Goal: Check status: Check status

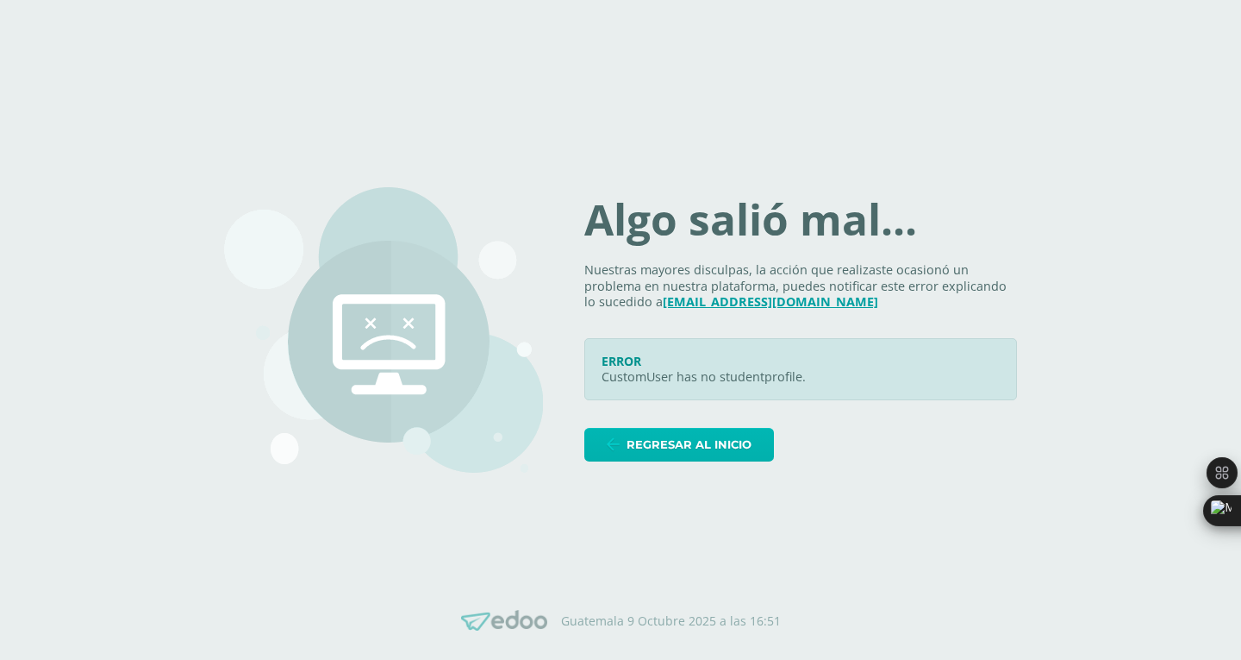
click at [715, 443] on span "Regresar al inicio" at bounding box center [689, 444] width 125 height 32
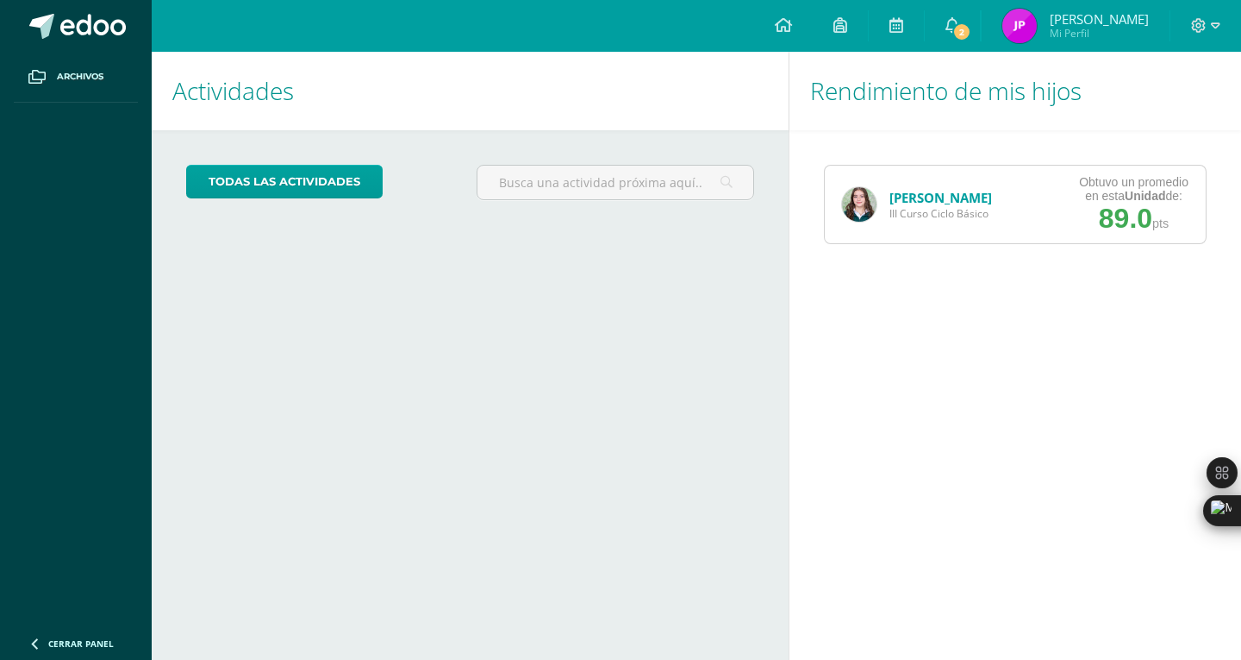
click at [919, 197] on link "[PERSON_NAME]" at bounding box center [941, 197] width 103 height 17
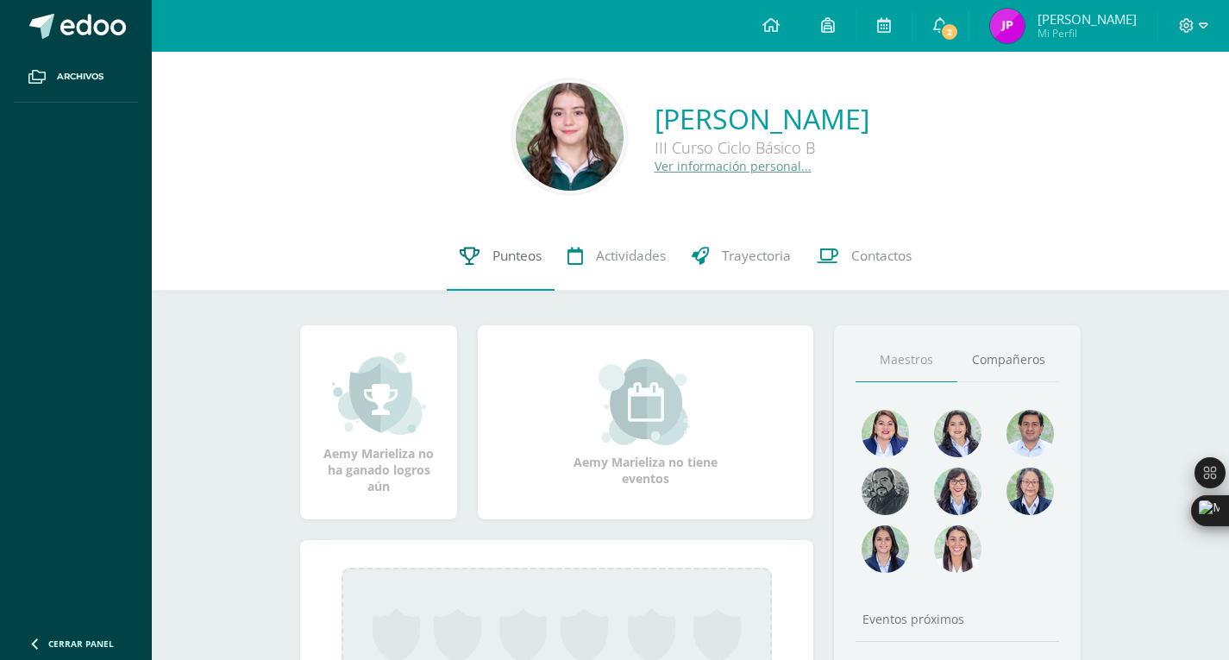
click at [504, 264] on span "Punteos" at bounding box center [516, 256] width 49 height 18
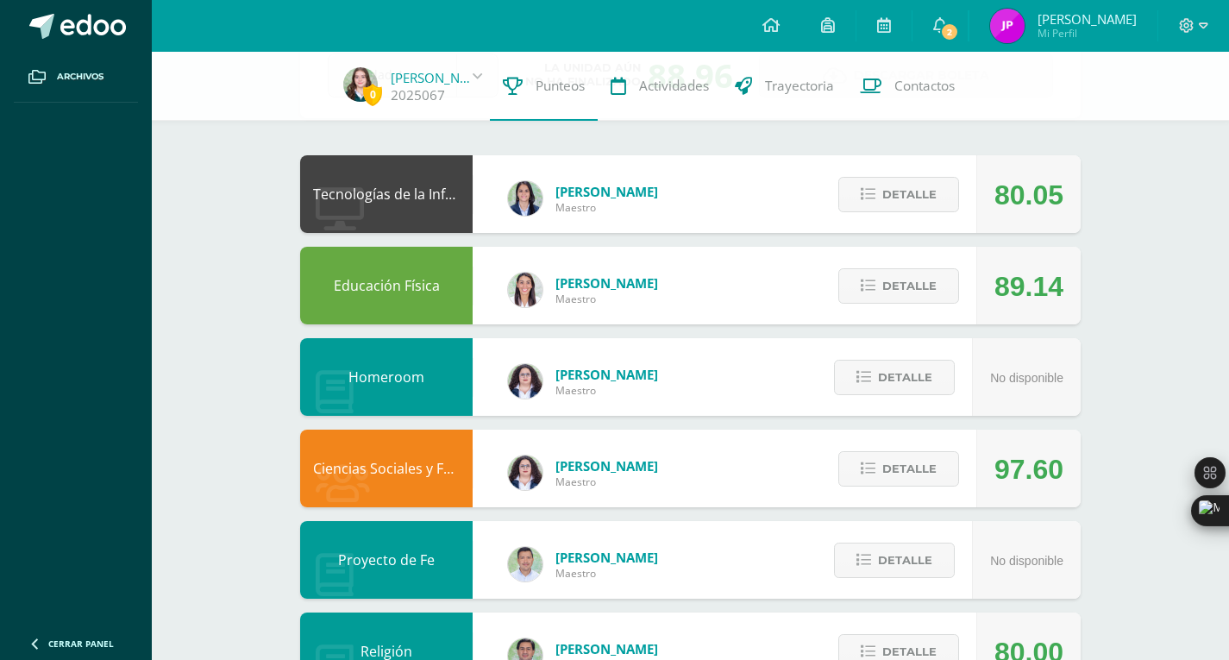
scroll to position [117, 0]
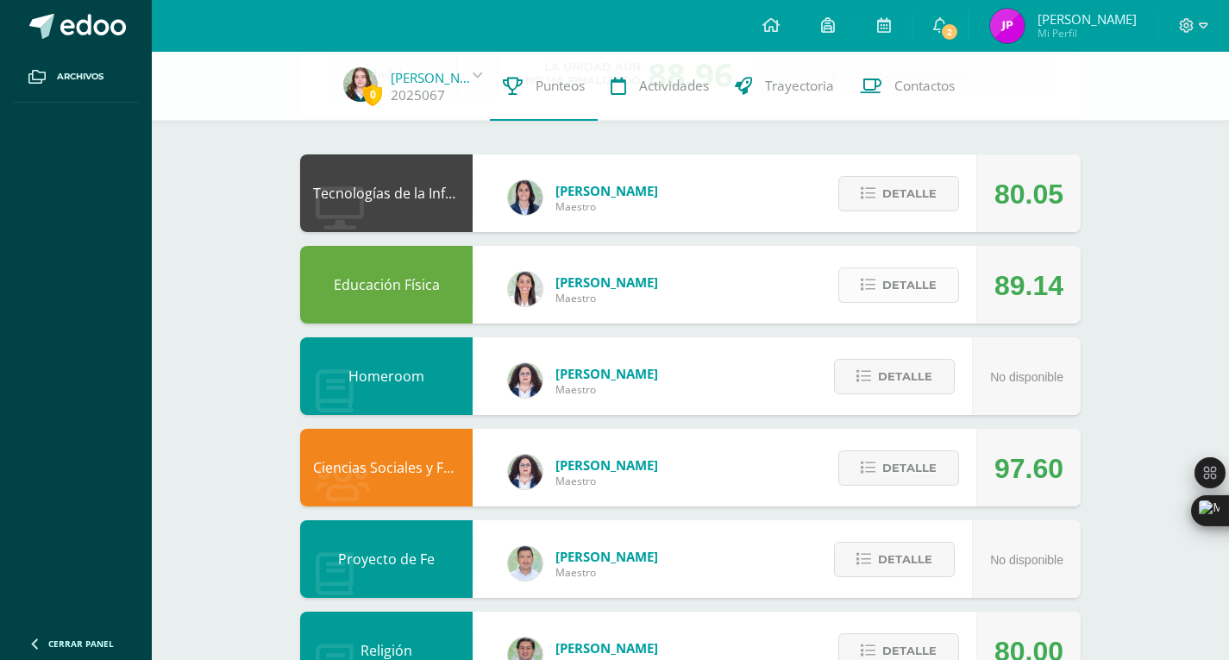
click at [874, 283] on icon at bounding box center [867, 285] width 15 height 15
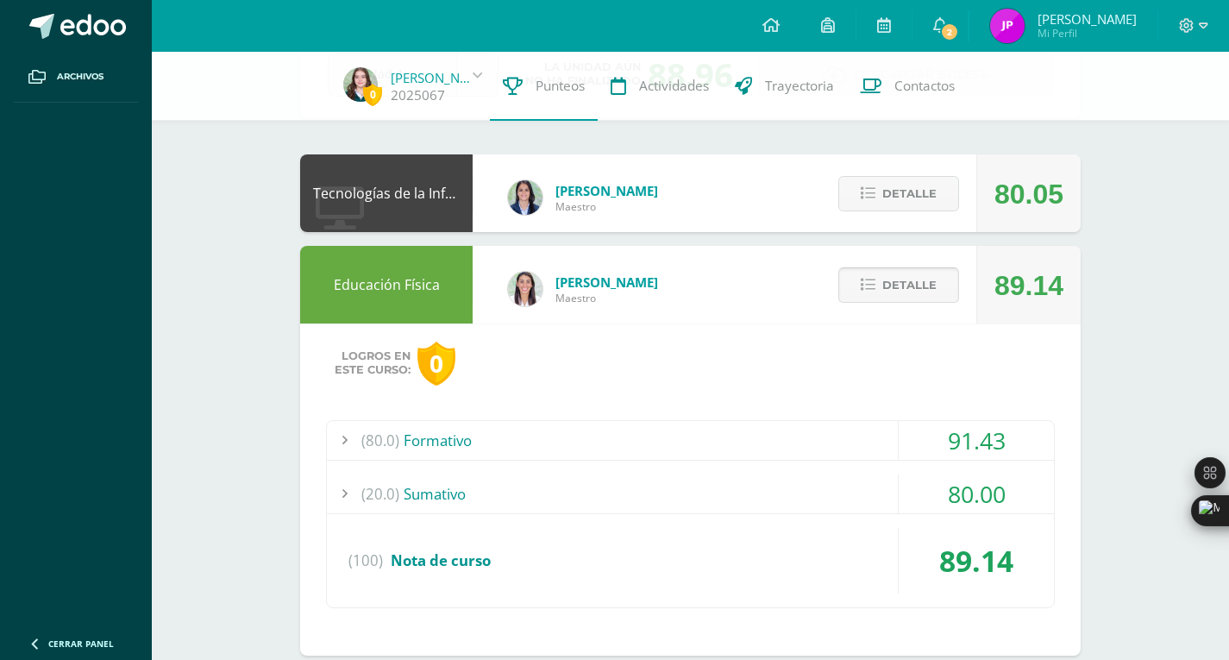
scroll to position [122, 0]
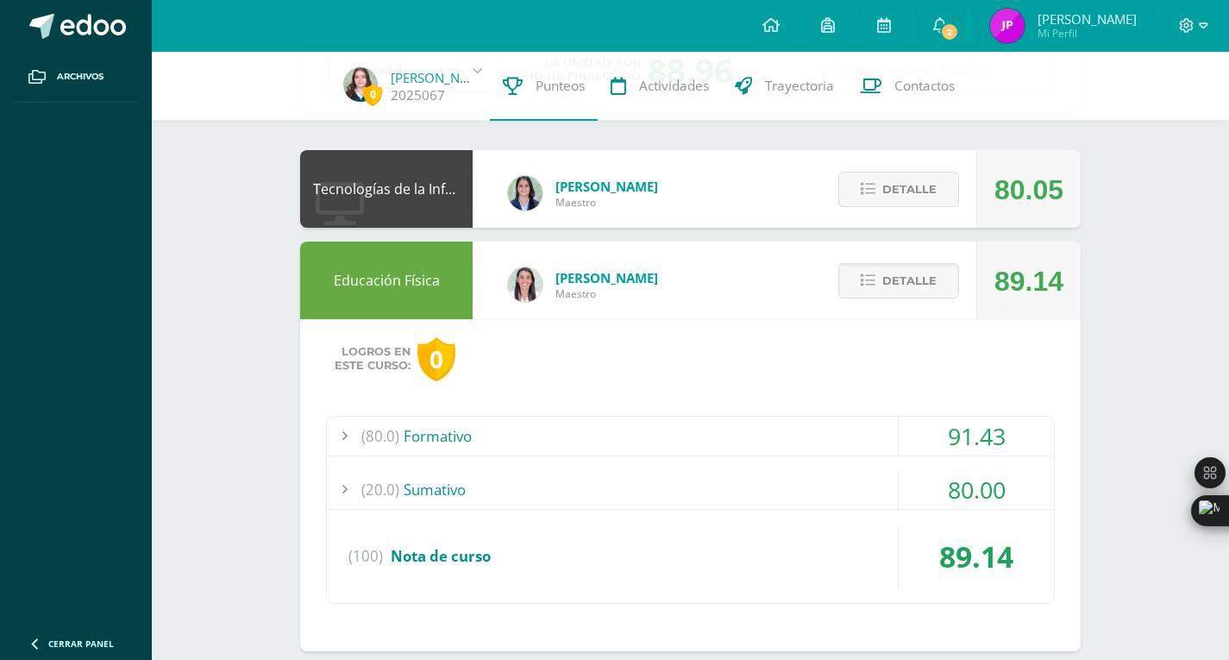
click at [678, 490] on div "(20.0) Sumativo" at bounding box center [690, 489] width 727 height 39
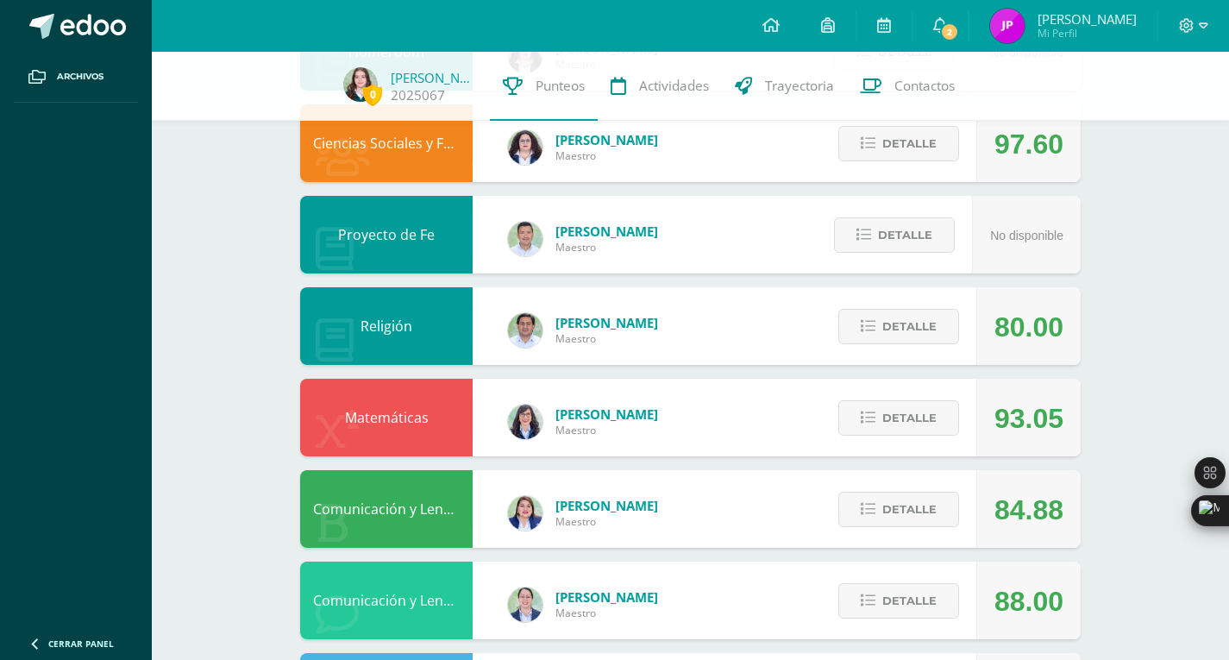
scroll to position [816, 0]
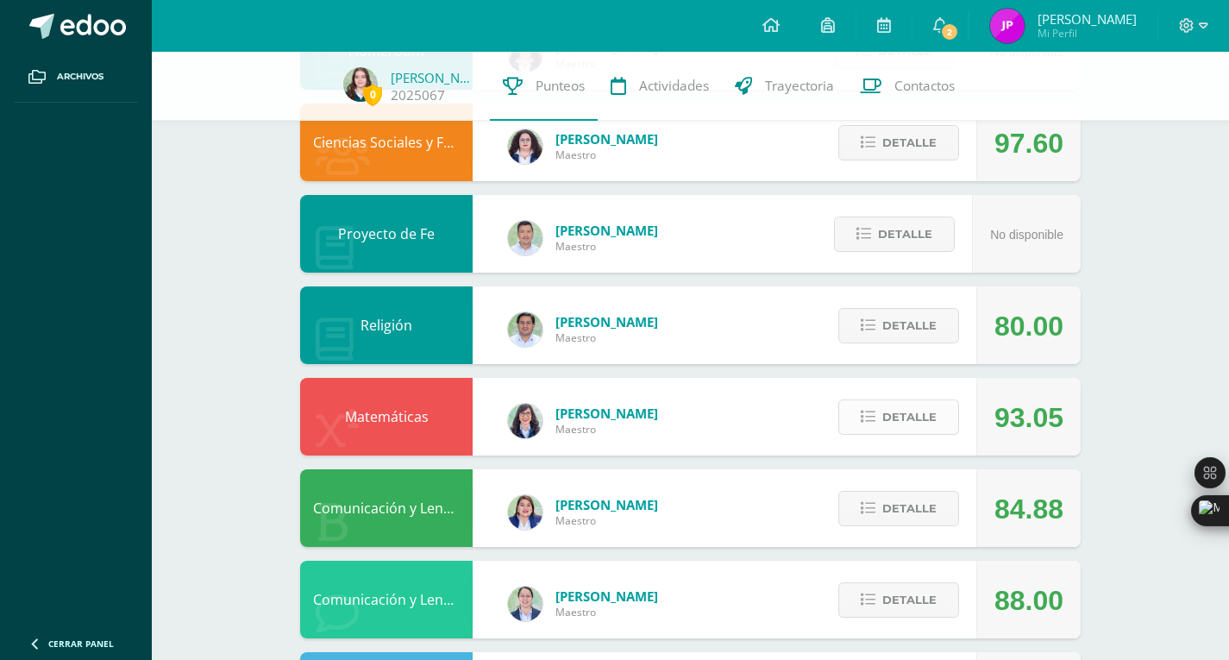
click at [879, 421] on button "Detalle" at bounding box center [898, 416] width 121 height 35
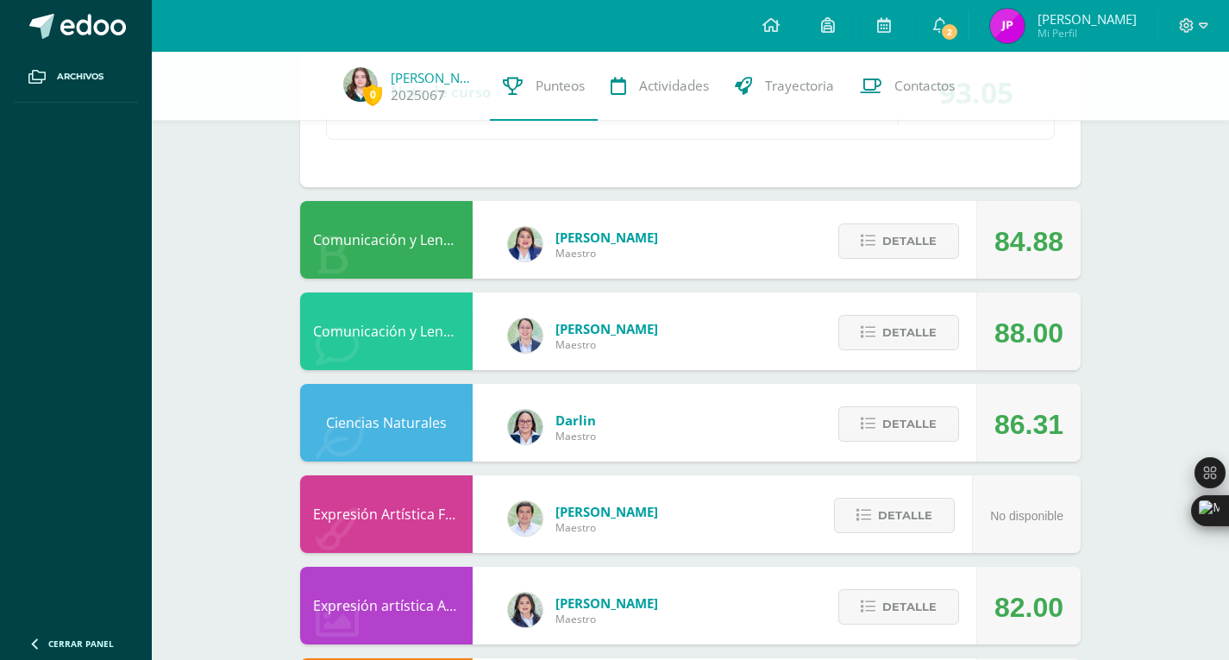
scroll to position [1576, 0]
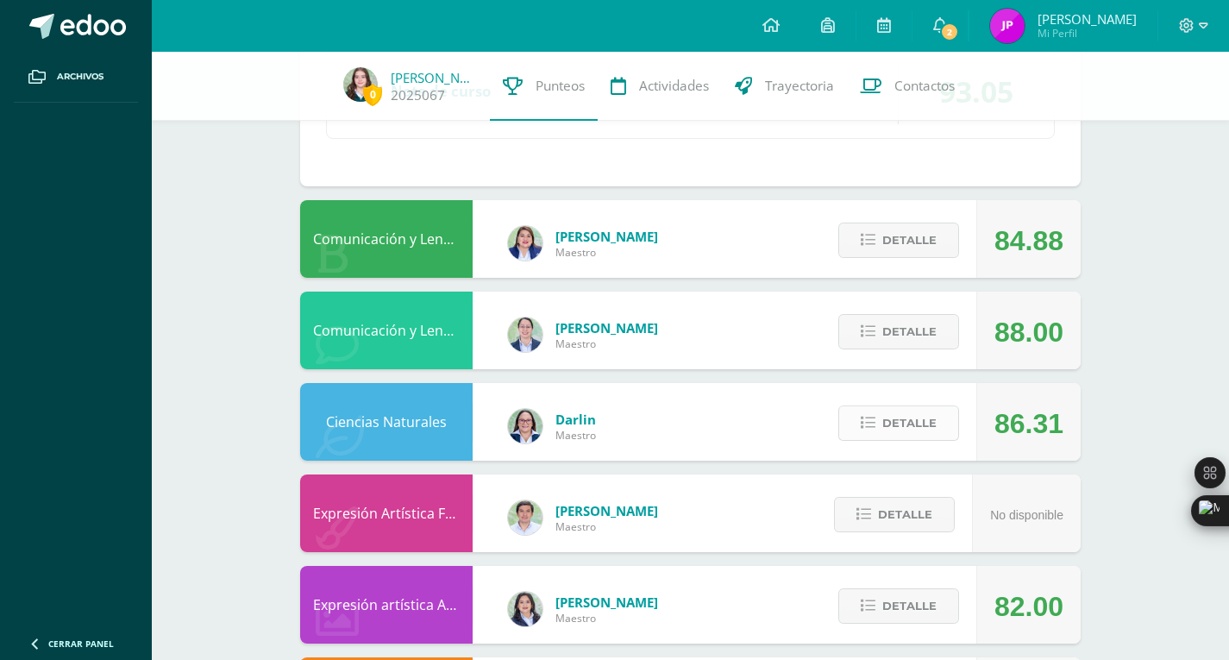
click at [884, 429] on span "Detalle" at bounding box center [909, 423] width 54 height 32
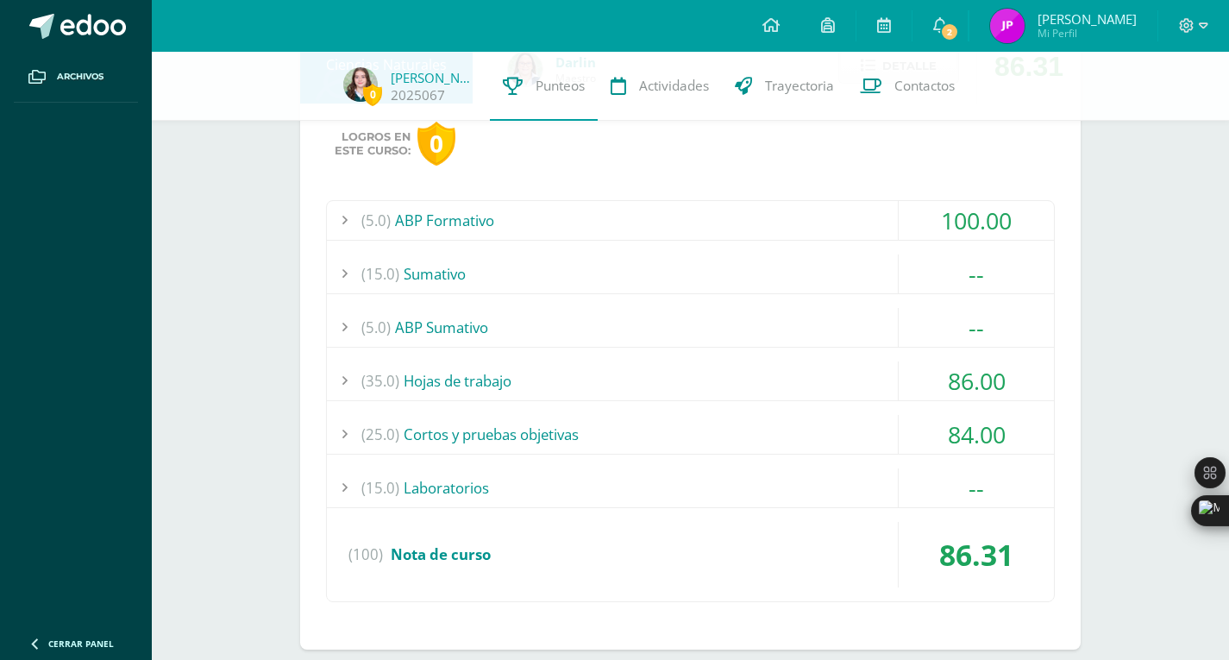
scroll to position [1937, 0]
